Goal: Browse casually

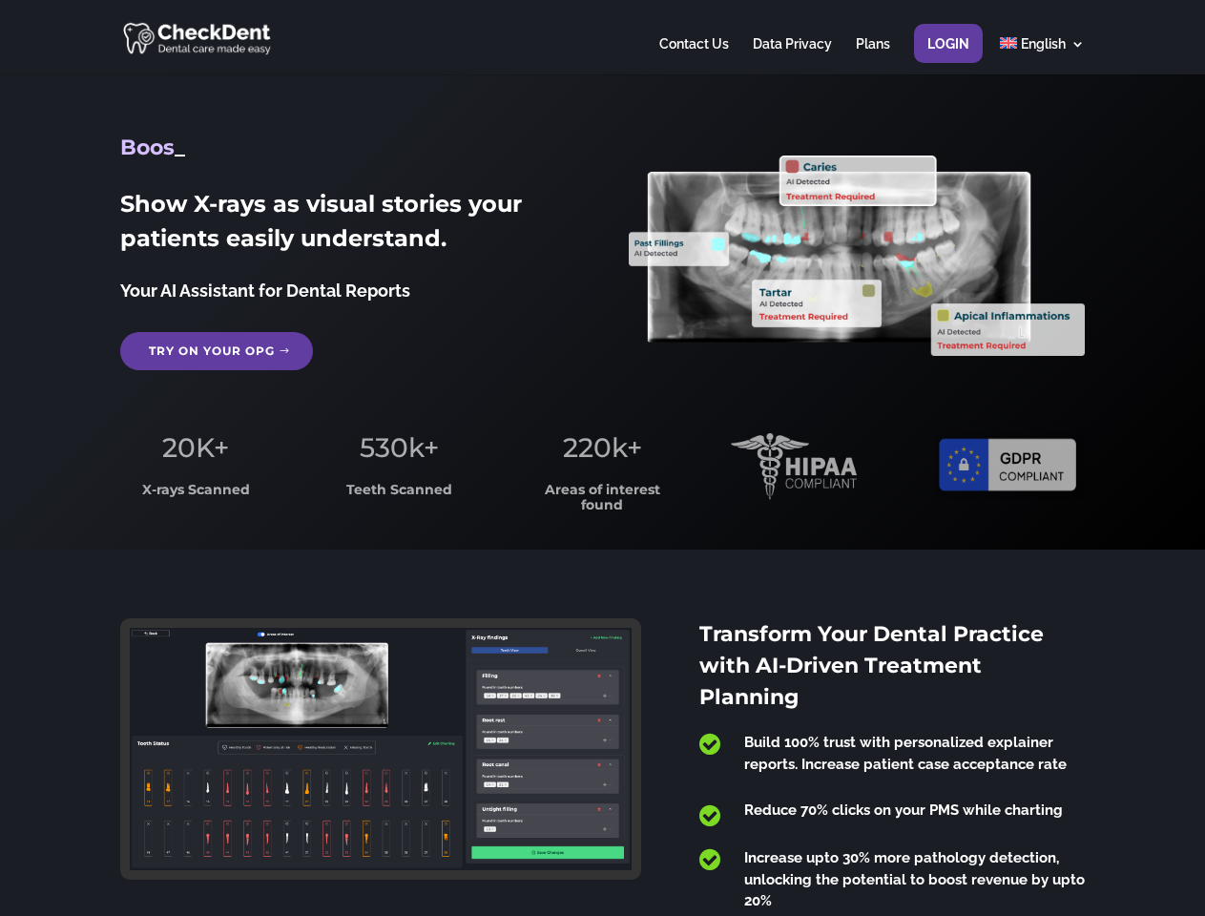
click at [602, 458] on span "220k+" at bounding box center [602, 447] width 79 height 32
click at [602, 37] on div at bounding box center [602, 37] width 964 height 74
click at [602, 458] on span "220k+" at bounding box center [602, 447] width 79 height 32
